Goal: Task Accomplishment & Management: Manage account settings

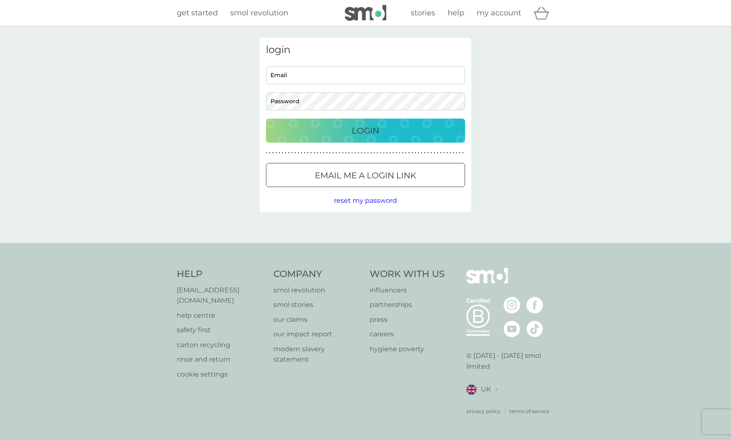
click at [358, 202] on span "reset my password" at bounding box center [365, 201] width 63 height 8
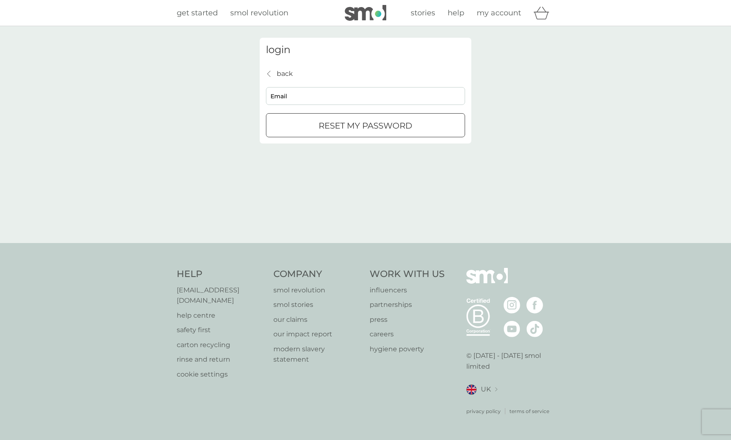
click at [341, 96] on input "Email" at bounding box center [365, 96] width 199 height 18
type input "sam.haslope@aticgroup.uk"
click at [390, 135] on button "reset my password" at bounding box center [365, 125] width 199 height 24
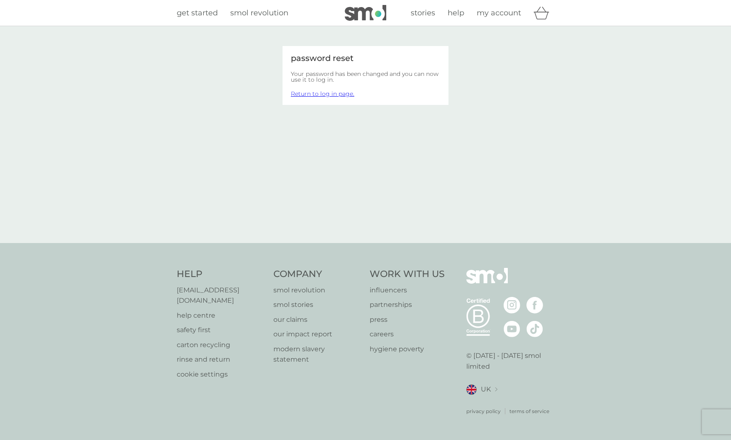
click at [509, 12] on span "my account" at bounding box center [499, 12] width 44 height 9
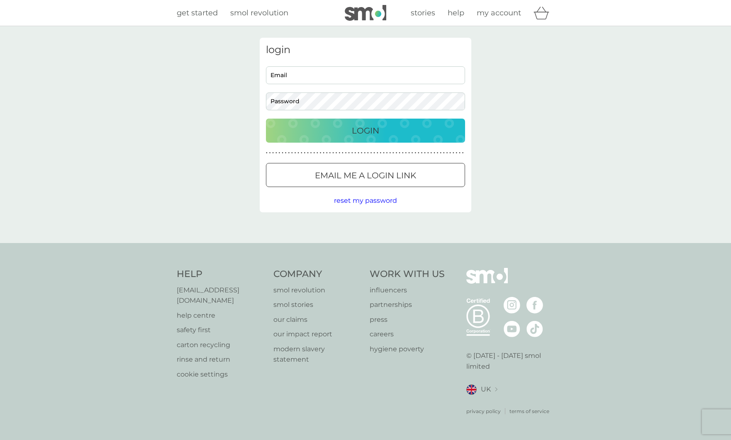
click at [397, 74] on input "Email" at bounding box center [365, 75] width 199 height 18
type input "sam.haslope@aticgroup.uk"
click at [266, 119] on button "Login" at bounding box center [365, 131] width 199 height 24
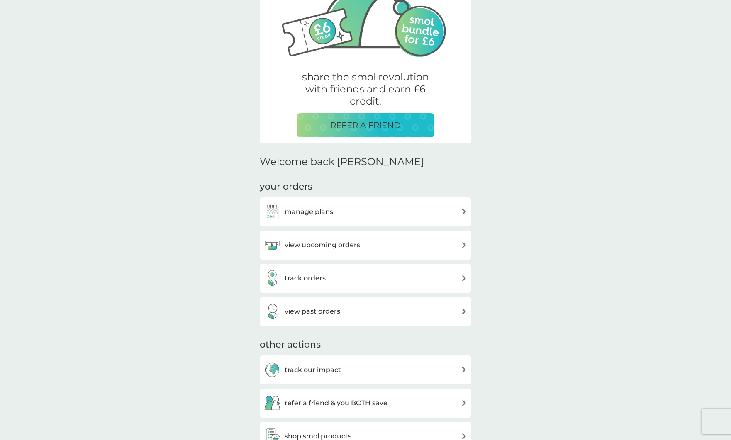
scroll to position [173, 0]
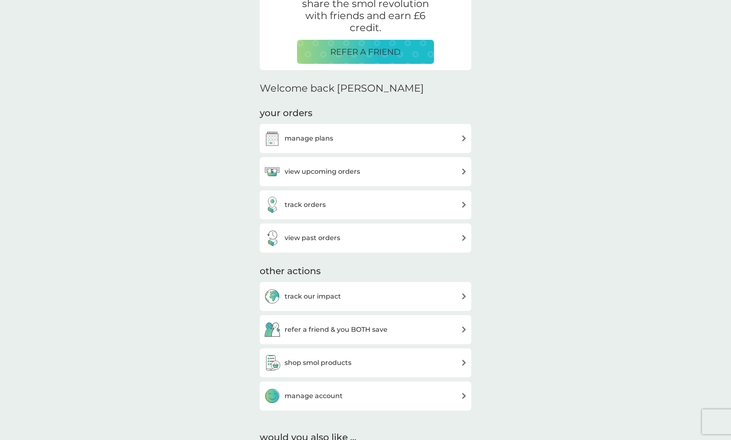
click at [446, 135] on div "manage plans" at bounding box center [365, 138] width 203 height 17
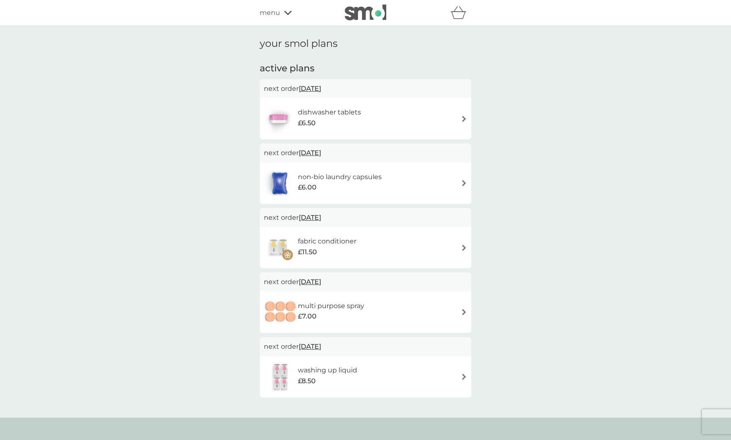
click at [461, 118] on img at bounding box center [464, 119] width 6 height 6
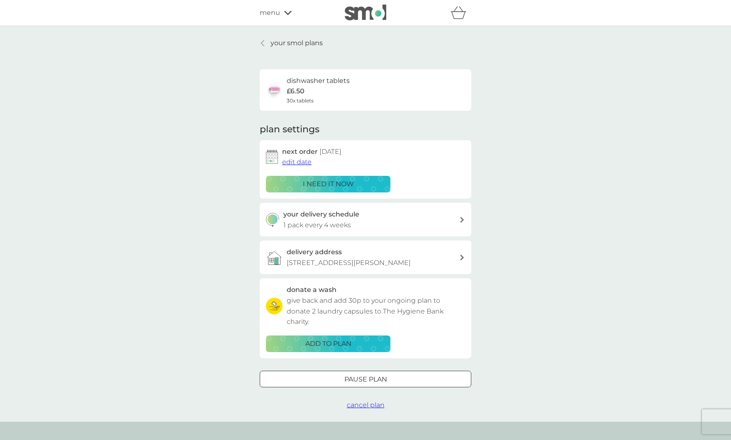
click at [370, 376] on div at bounding box center [366, 379] width 30 height 9
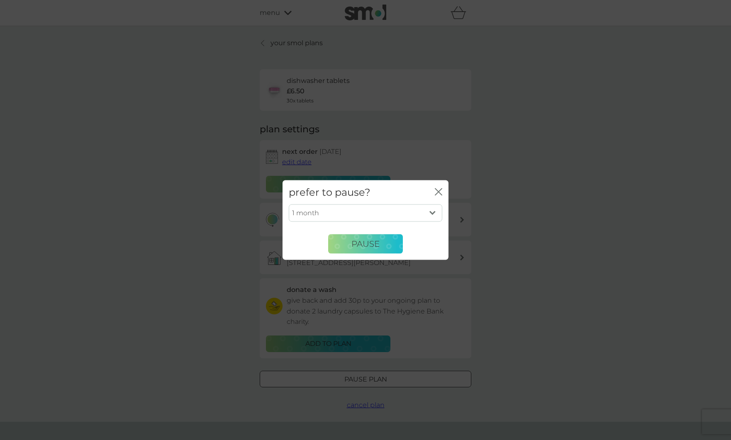
click at [432, 210] on select "1 month 2 months 3 months 4 months 5 months 6 months" at bounding box center [366, 213] width 154 height 17
click at [289, 205] on select "1 month 2 months 3 months 4 months 5 months 6 months" at bounding box center [366, 213] width 154 height 17
click at [374, 242] on span "Pause" at bounding box center [365, 244] width 28 height 10
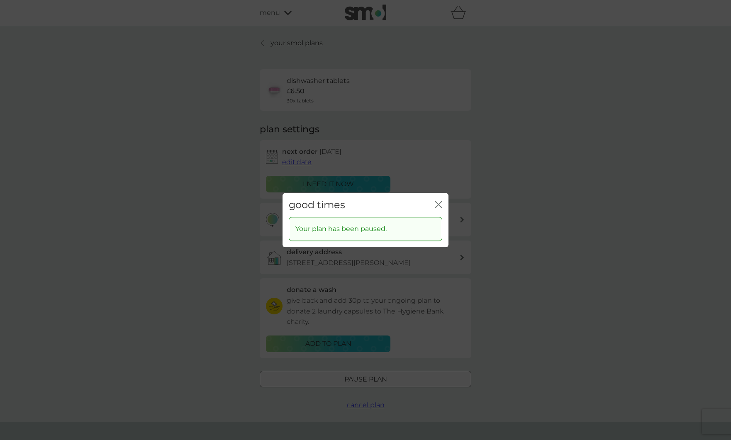
click at [437, 202] on icon "close" at bounding box center [438, 204] width 7 height 7
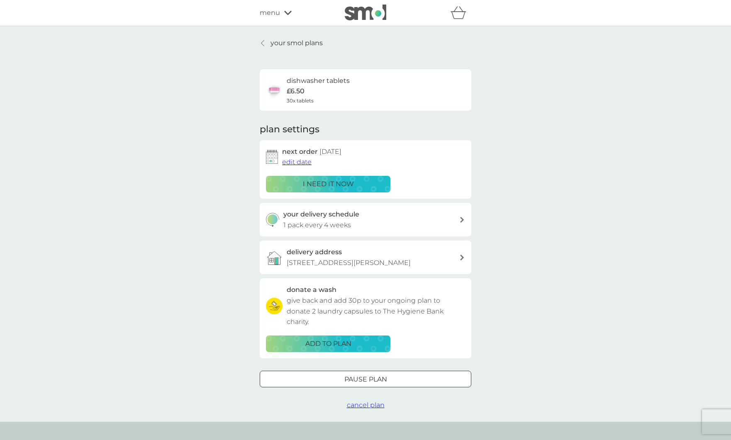
click at [457, 219] on div "your delivery schedule 1 pack every 4 weeks" at bounding box center [371, 219] width 176 height 21
select select "28"
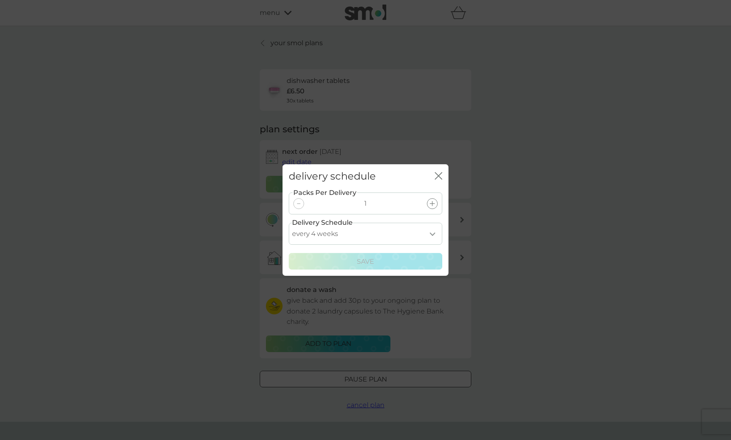
click at [432, 234] on select "every 1 week every 2 weeks every 3 weeks every 4 weeks every 5 weeks every 6 we…" at bounding box center [366, 234] width 154 height 22
click at [289, 223] on select "every 1 week every 2 weeks every 3 weeks every 4 weeks every 5 weeks every 6 we…" at bounding box center [366, 234] width 154 height 22
click at [438, 177] on icon "close" at bounding box center [436, 176] width 3 height 7
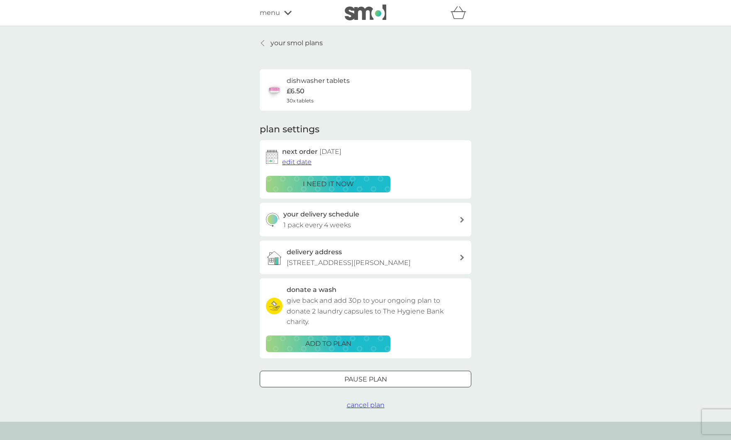
click at [522, 190] on div "your smol plans dishwasher tablets £6.50 30x tablets plan settings next order 1…" at bounding box center [365, 224] width 731 height 396
click at [286, 40] on p "your smol plans" at bounding box center [297, 43] width 52 height 11
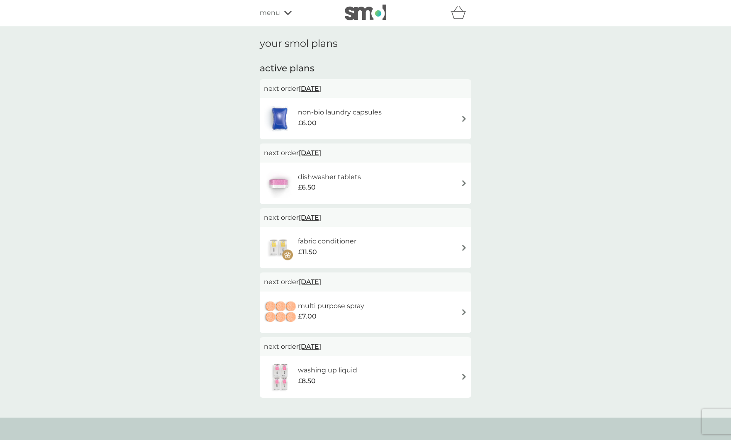
click at [380, 14] on img at bounding box center [365, 13] width 41 height 16
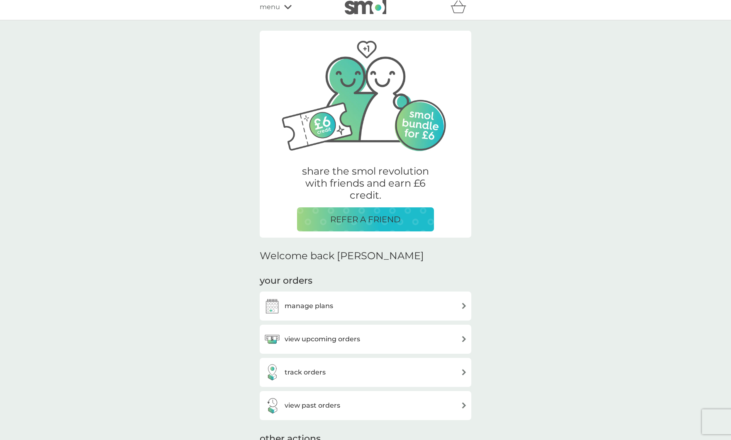
scroll to position [178, 0]
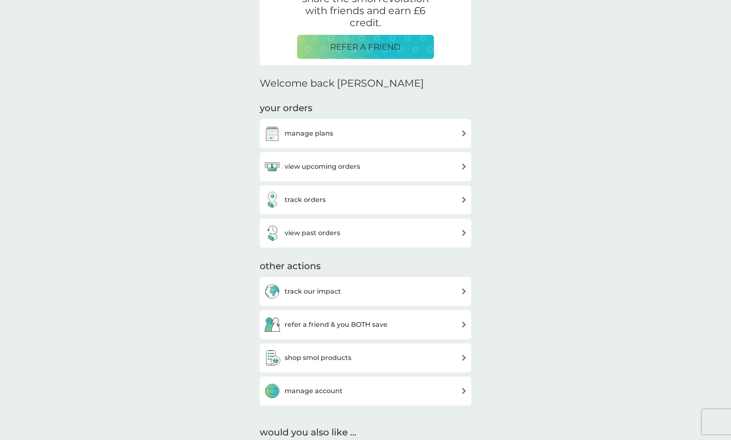
click at [454, 169] on div "view upcoming orders" at bounding box center [365, 167] width 203 height 17
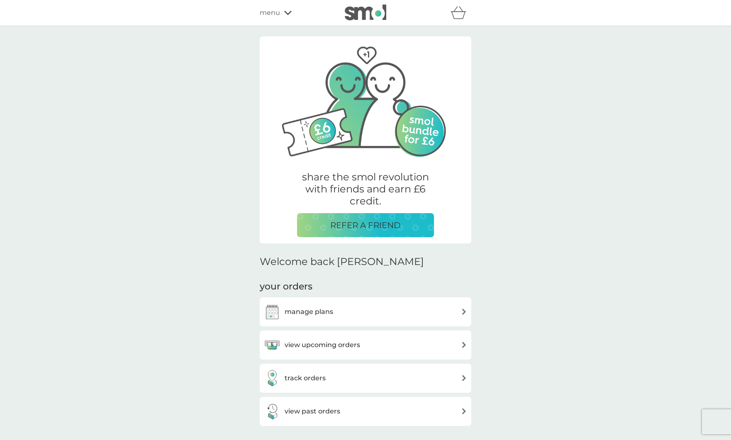
scroll to position [178, 0]
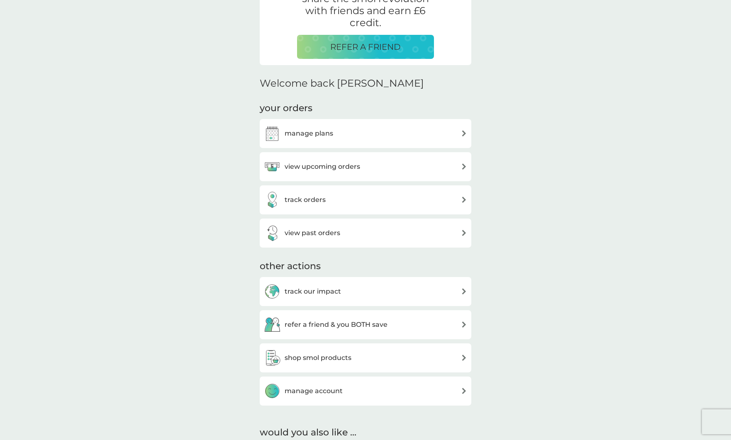
click at [423, 143] on div "manage plans" at bounding box center [366, 133] width 212 height 29
click at [442, 137] on div "manage plans" at bounding box center [365, 133] width 203 height 17
